Goal: Information Seeking & Learning: Learn about a topic

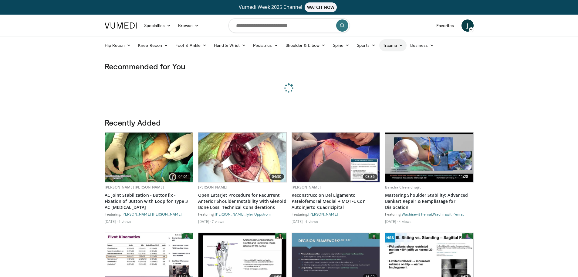
click at [385, 44] on link "Trauma" at bounding box center [393, 45] width 28 height 12
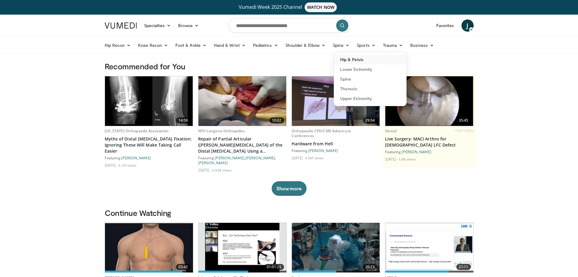
click at [379, 61] on link "Hip & Pelvis" at bounding box center [370, 60] width 72 height 10
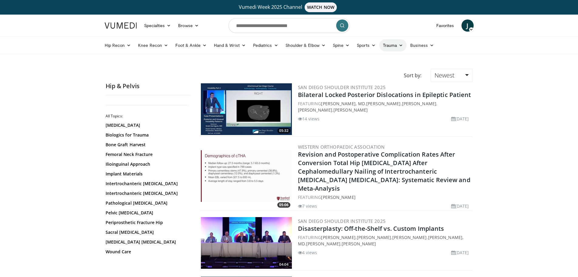
click at [383, 48] on link "Trauma" at bounding box center [393, 45] width 28 height 12
click at [380, 67] on link "Lower Extremity" at bounding box center [370, 69] width 72 height 10
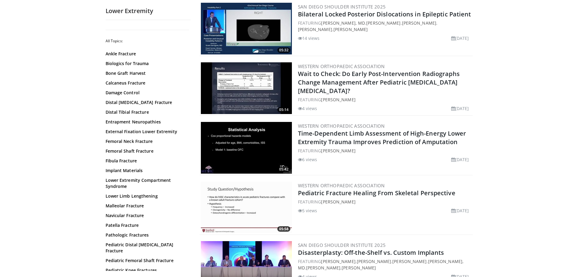
scroll to position [182, 0]
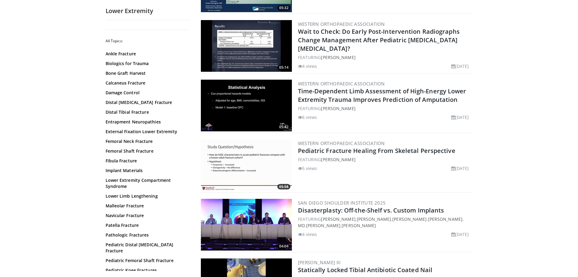
click at [261, 158] on img at bounding box center [246, 165] width 91 height 52
click at [246, 105] on img at bounding box center [246, 106] width 91 height 52
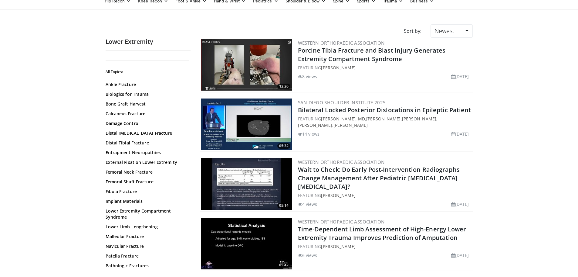
scroll to position [30, 0]
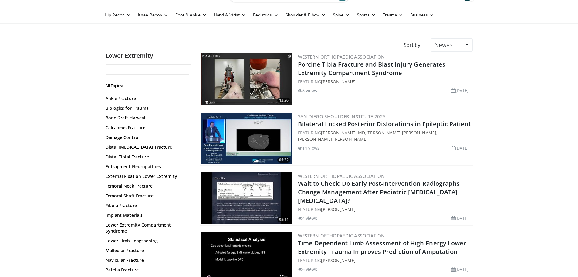
click at [269, 197] on img at bounding box center [246, 198] width 91 height 52
click at [213, 91] on img at bounding box center [246, 79] width 91 height 52
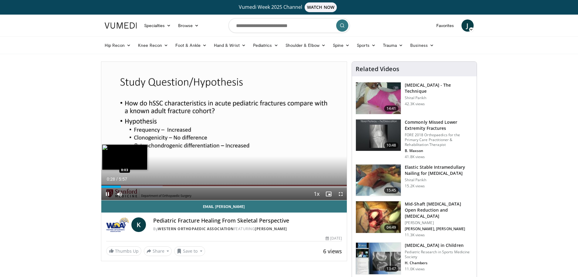
click at [103, 185] on div "Loaded : 24.99% 0:28 0:03" at bounding box center [224, 186] width 246 height 2
click at [341, 195] on span "Video Player" at bounding box center [341, 194] width 12 height 12
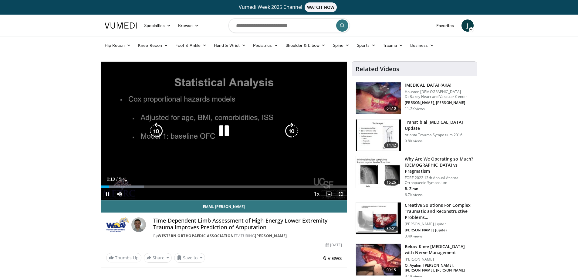
drag, startPoint x: 338, startPoint y: 197, endPoint x: 338, endPoint y: 233, distance: 36.7
click at [338, 197] on span "Video Player" at bounding box center [341, 194] width 12 height 12
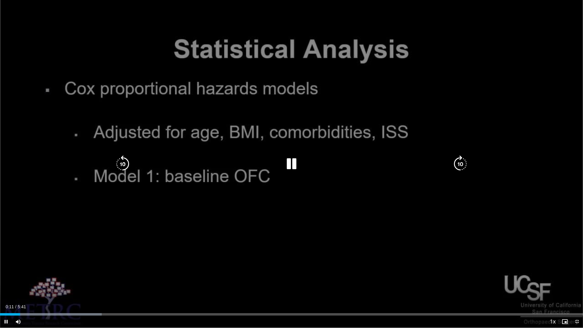
click at [230, 233] on div "10 seconds Tap to unmute" at bounding box center [291, 164] width 583 height 328
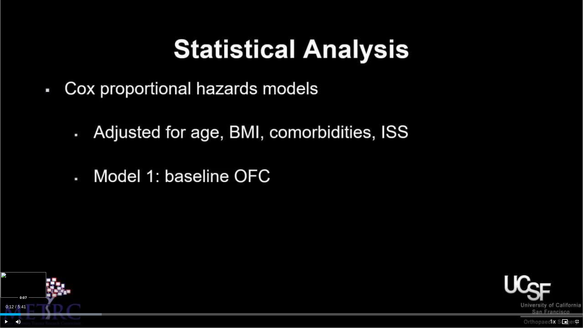
click at [14, 276] on div "Loaded : 17.43% 0:12 0:07" at bounding box center [291, 313] width 583 height 6
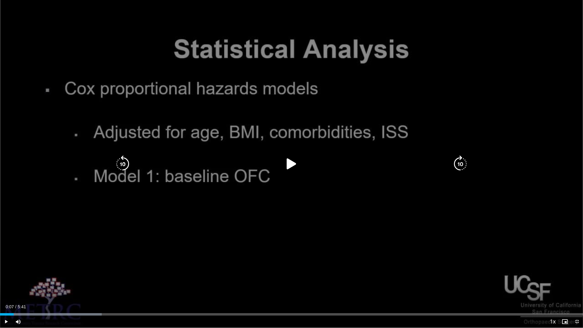
click at [179, 237] on div "10 seconds Tap to unmute" at bounding box center [291, 164] width 583 height 328
click at [113, 261] on div "10 seconds Tap to unmute" at bounding box center [291, 164] width 583 height 328
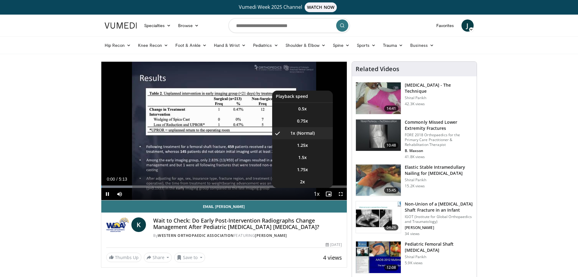
click at [315, 195] on span "Video Player" at bounding box center [316, 194] width 9 height 12
click at [310, 149] on li "1.25x" at bounding box center [302, 145] width 61 height 12
click at [311, 155] on li "1.5x" at bounding box center [302, 157] width 61 height 12
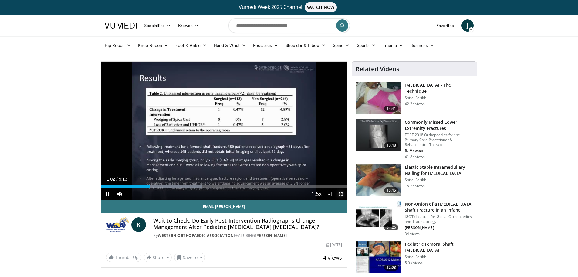
click at [343, 193] on span "Video Player" at bounding box center [341, 194] width 12 height 12
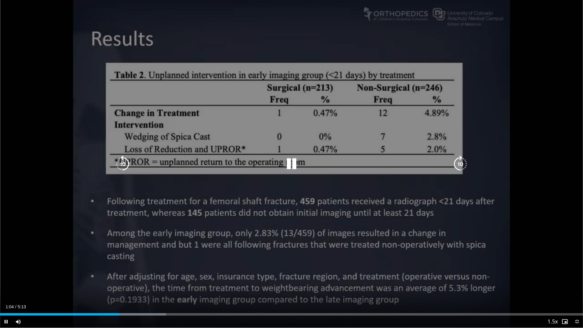
click at [33, 253] on div "10 seconds Tap to unmute" at bounding box center [291, 164] width 583 height 328
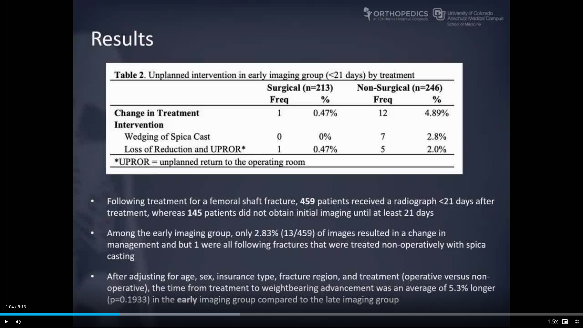
click at [33, 253] on div "10 seconds Tap to unmute" at bounding box center [291, 164] width 583 height 328
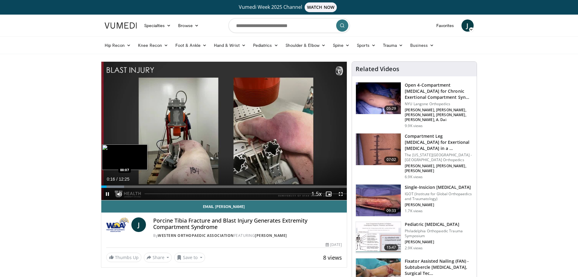
click at [104, 185] on div "00:16" at bounding box center [103, 186] width 5 height 2
click at [106, 187] on div "Loaded : 9.31% 00:14 00:14" at bounding box center [224, 186] width 246 height 2
click at [106, 186] on div "Progress Bar" at bounding box center [106, 186] width 1 height 2
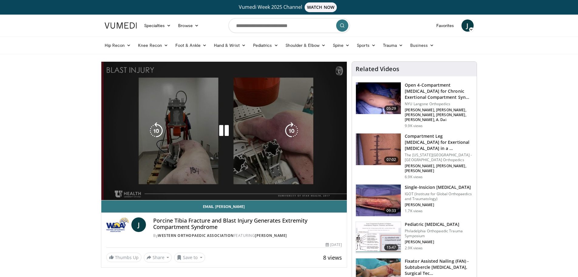
click at [131, 166] on div "10 seconds Tap to unmute" at bounding box center [224, 131] width 246 height 138
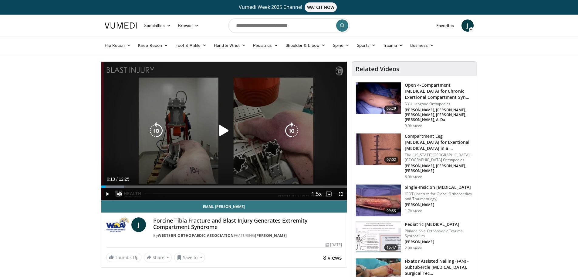
click at [219, 128] on icon "Video Player" at bounding box center [224, 130] width 17 height 17
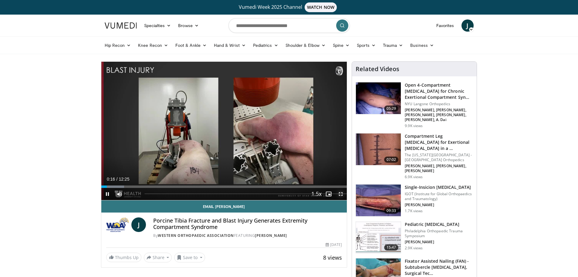
click at [341, 195] on span "Video Player" at bounding box center [341, 194] width 12 height 12
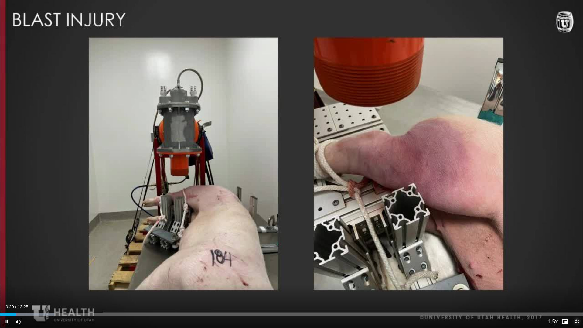
click at [575, 276] on span "Video Player" at bounding box center [577, 321] width 12 height 12
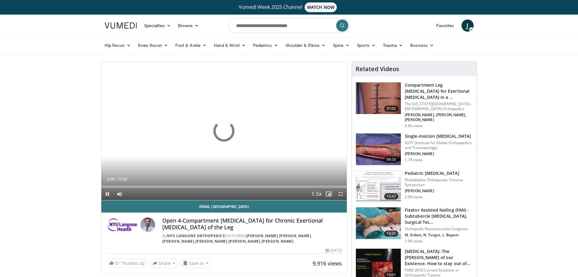
drag, startPoint x: 0, startPoint y: 0, endPoint x: 50, endPoint y: 137, distance: 145.5
